Goal: Find specific page/section: Locate a particular part of the current website

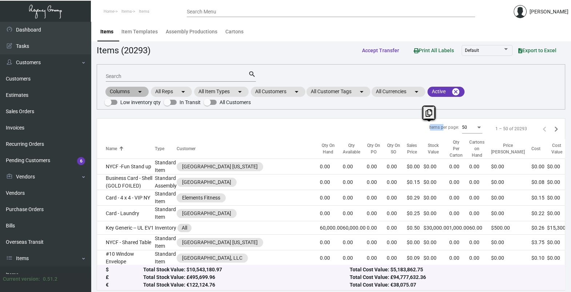
click at [267, 105] on div "Columns arrow_drop_down All Reps arrow_drop_down All Item Types arrow_drop_down…" at bounding box center [330, 96] width 453 height 21
click at [284, 93] on mat-chip "All Customers arrow_drop_down" at bounding box center [278, 92] width 54 height 10
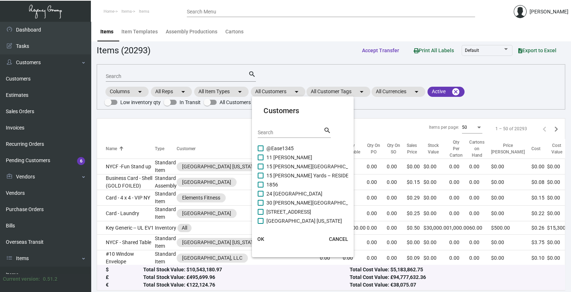
click at [282, 137] on div "Search" at bounding box center [290, 132] width 65 height 11
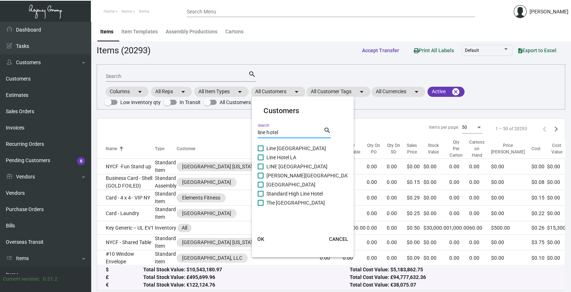
type input "line hotel"
click at [268, 158] on span "Line Hotel LA" at bounding box center [281, 157] width 30 height 9
click at [260, 161] on input "Line Hotel LA" at bounding box center [260, 161] width 0 height 0
checkbox input "true"
click at [263, 236] on span "OK" at bounding box center [260, 239] width 7 height 6
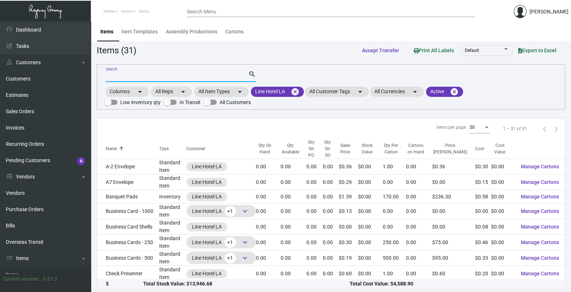
click at [151, 78] on input "Search" at bounding box center [177, 77] width 142 height 6
type input "pen"
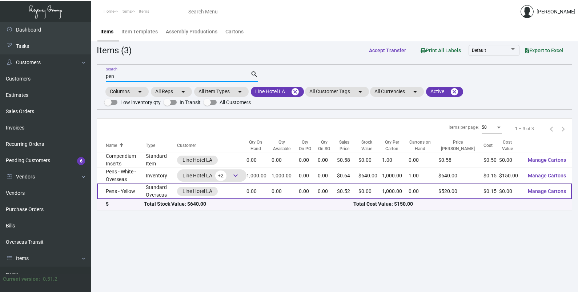
click at [130, 197] on td "Pens - Yellow" at bounding box center [121, 192] width 49 height 16
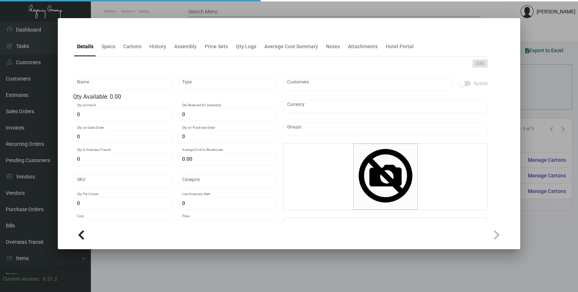
type input "Pens - Yellow"
type input "Standard Overseas"
type input "$ 0.145"
type input "Standard"
type input "1,000"
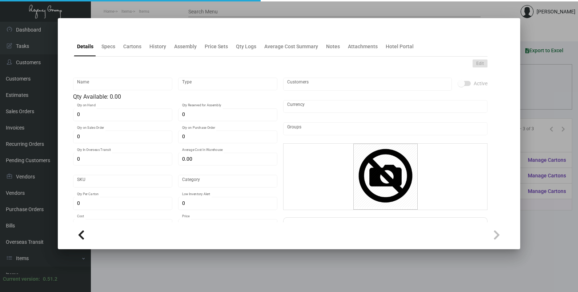
type input "$ 0.145"
type input "$ 0.52"
type textarea "Click Pen: plastic click pen, black plastic material with gold parts,and white …"
checkbox input "true"
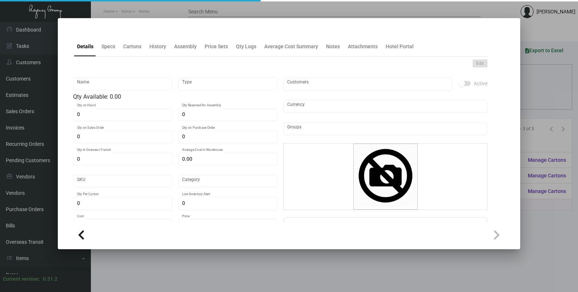
type input "United States Dollar $"
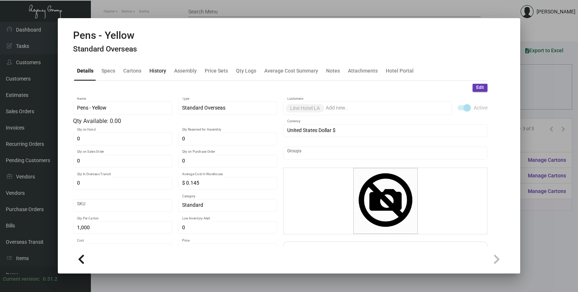
click at [158, 65] on div "History" at bounding box center [157, 70] width 23 height 17
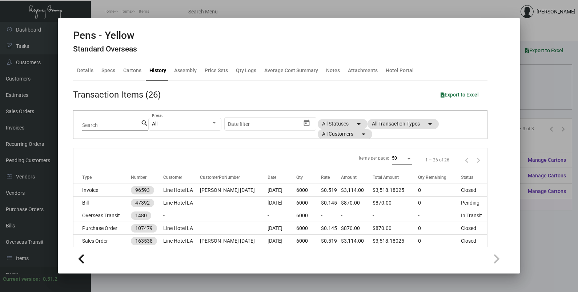
scroll to position [45, 0]
